Goal: Use online tool/utility: Use online tool/utility

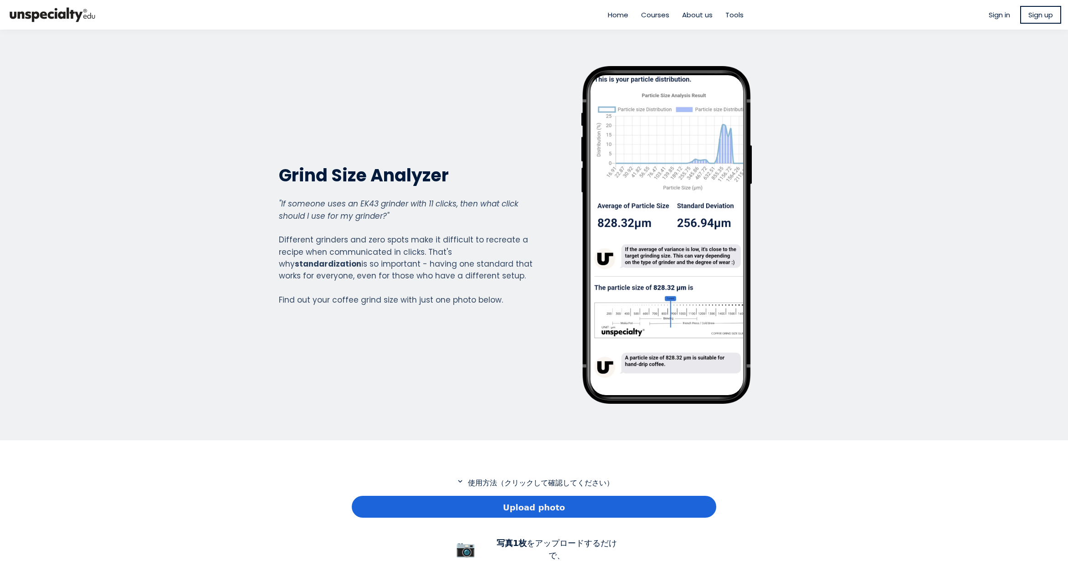
scroll to position [91, 0]
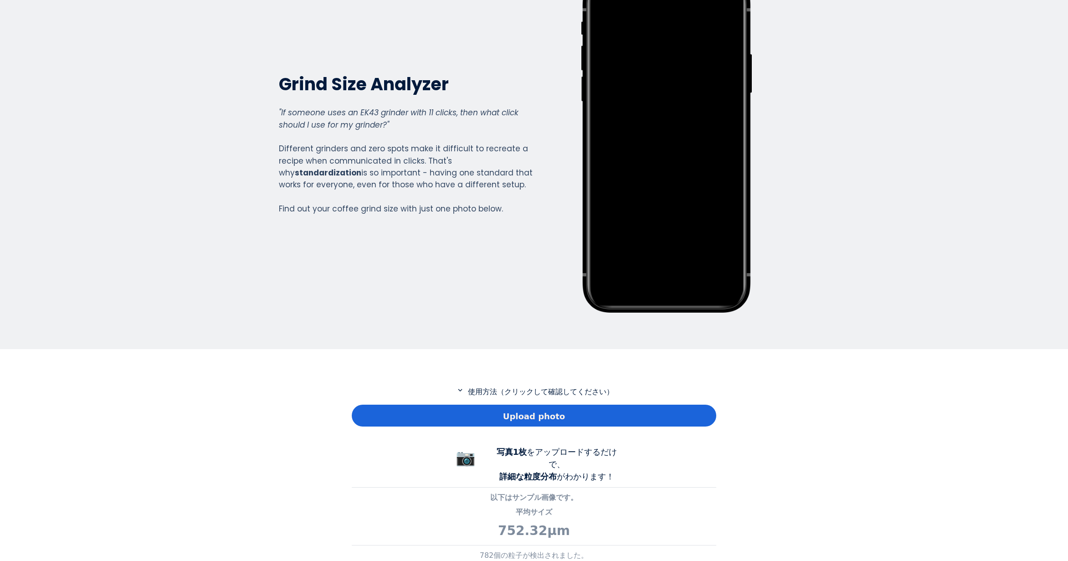
click at [448, 407] on div "Upload photo" at bounding box center [534, 416] width 364 height 22
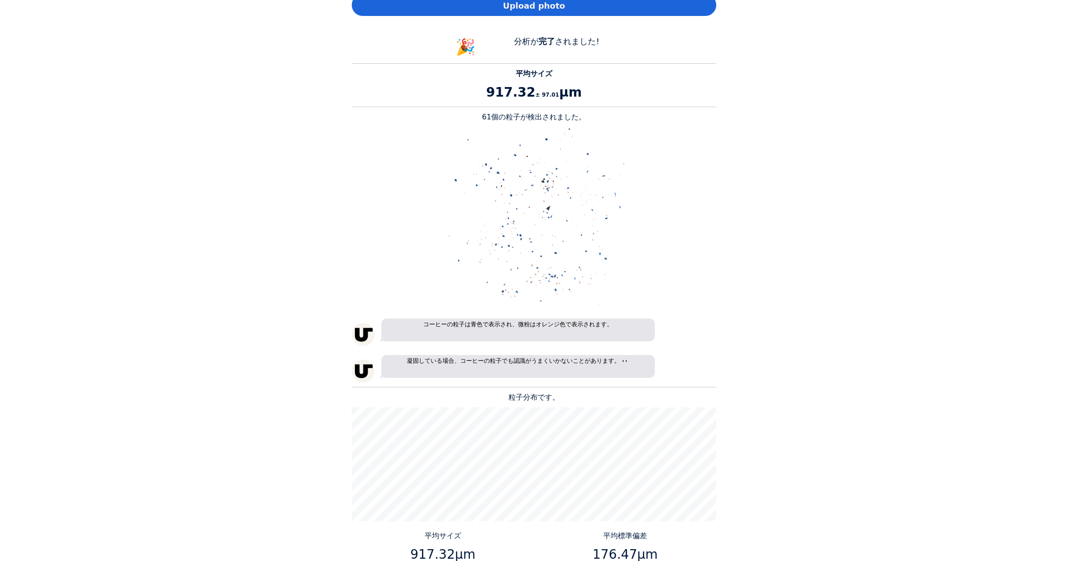
scroll to position [501, 0]
click at [492, 115] on p "61個の粒子が検出されました。" at bounding box center [534, 117] width 364 height 11
copy p "61"
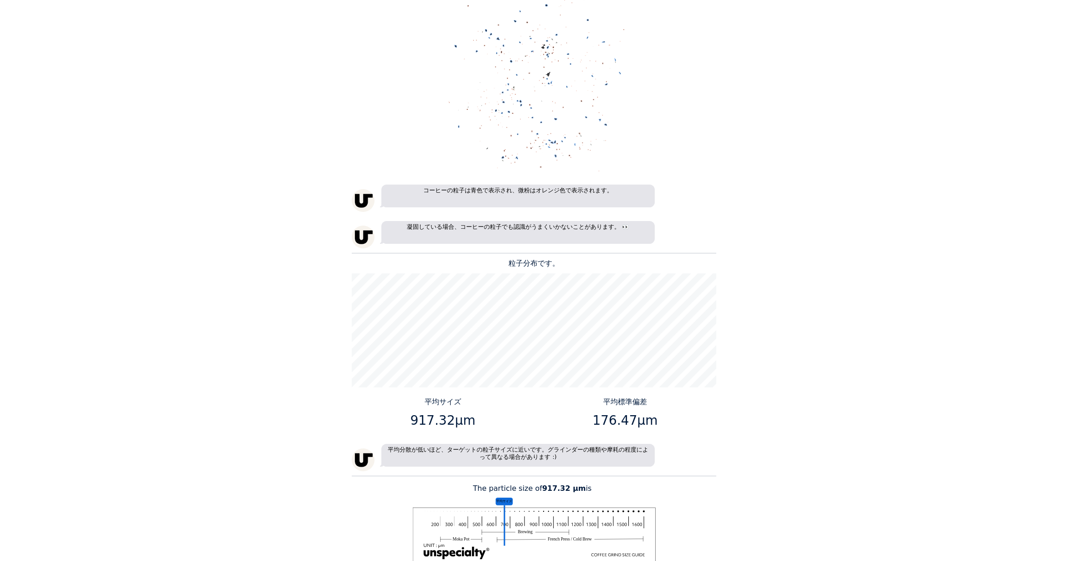
scroll to position [638, 0]
drag, startPoint x: 449, startPoint y: 418, endPoint x: 413, endPoint y: 415, distance: 35.7
click at [413, 415] on p "917.32μm" at bounding box center [442, 418] width 175 height 19
copy p "917.32"
drag, startPoint x: 629, startPoint y: 416, endPoint x: 595, endPoint y: 420, distance: 34.3
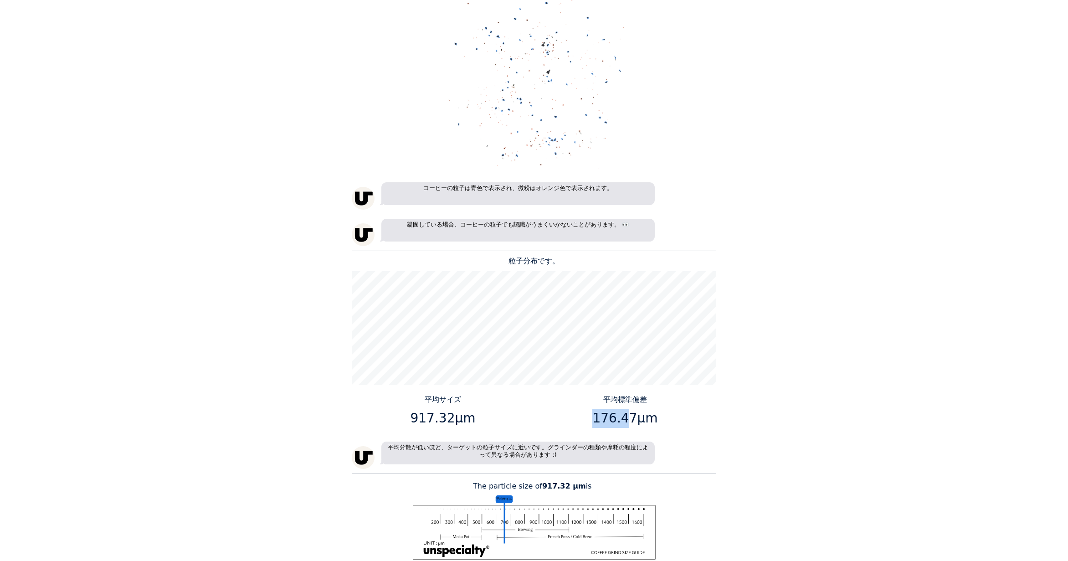
click at [595, 420] on p "176.47μm" at bounding box center [625, 418] width 175 height 19
click at [629, 417] on p "176.47μm" at bounding box center [625, 418] width 175 height 19
drag, startPoint x: 629, startPoint y: 417, endPoint x: 595, endPoint y: 422, distance: 34.5
click at [595, 422] on p "176.47μm" at bounding box center [625, 418] width 175 height 19
copy p "176.47"
